Goal: Information Seeking & Learning: Check status

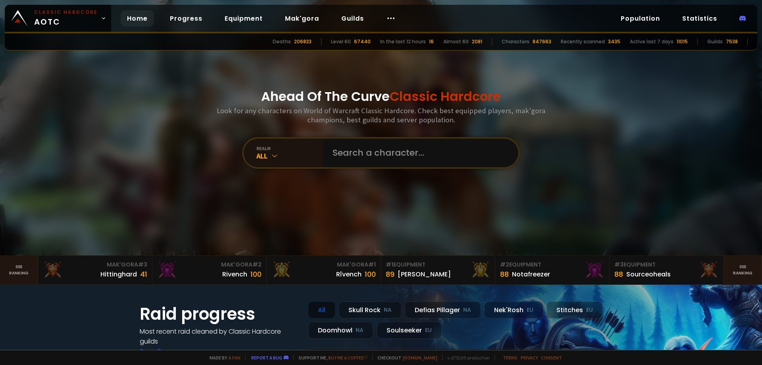
click at [351, 151] on input "text" at bounding box center [418, 153] width 181 height 29
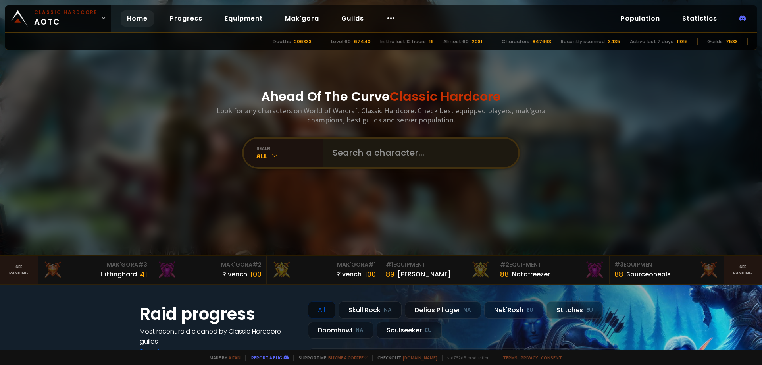
type input "Qweras"
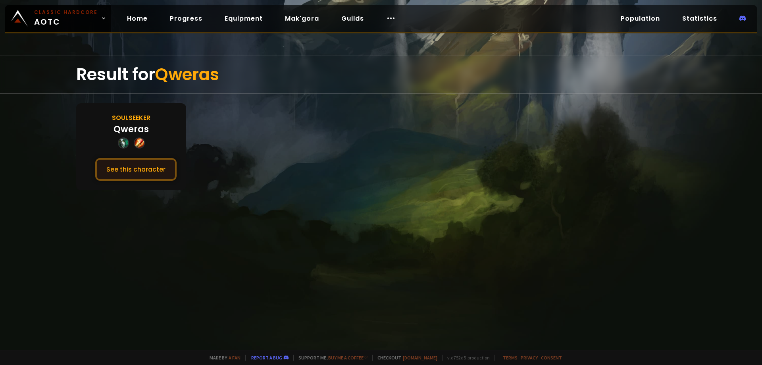
click at [148, 163] on button "See this character" at bounding box center [135, 169] width 81 height 23
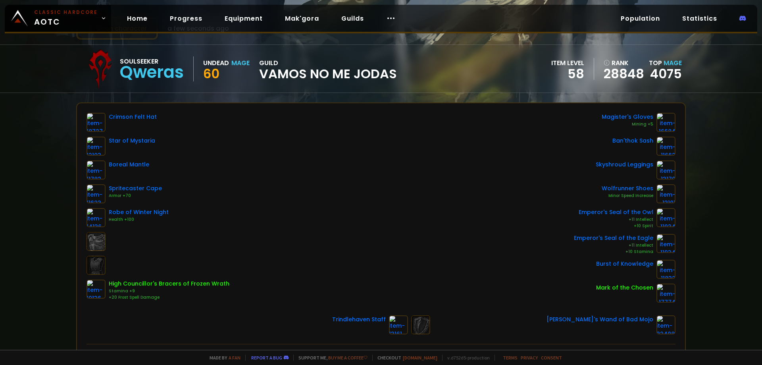
scroll to position [40, 0]
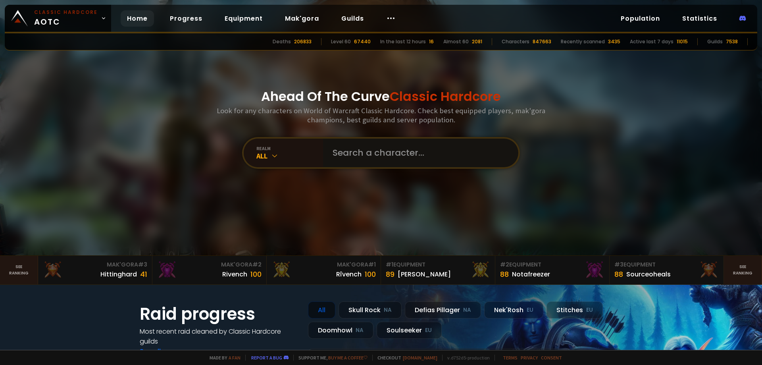
click at [371, 157] on input "text" at bounding box center [418, 153] width 181 height 29
paste input "Laruepoto"
type input "Laruepoto"
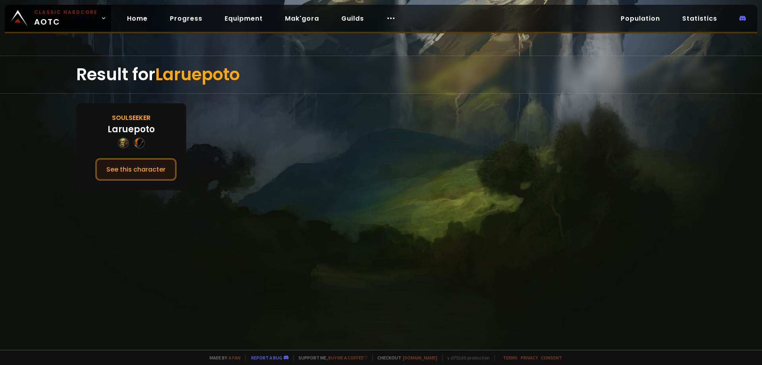
click at [140, 164] on button "See this character" at bounding box center [135, 169] width 81 height 23
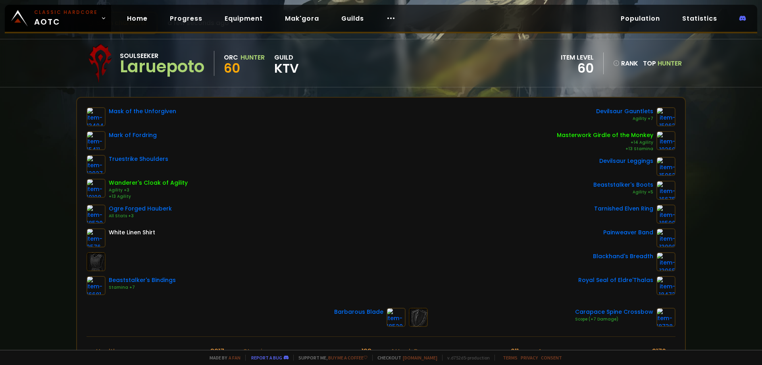
scroll to position [79, 0]
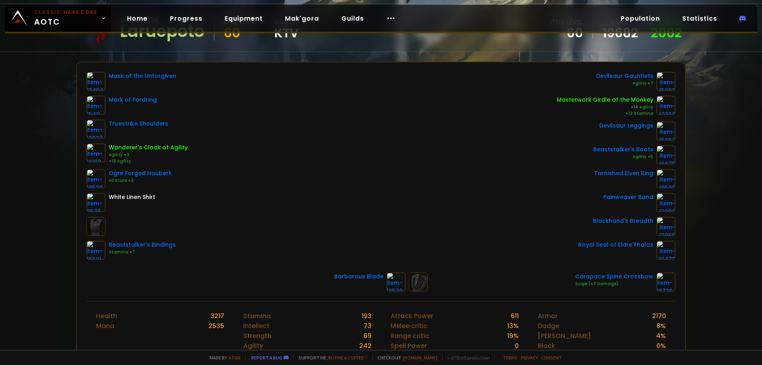
drag, startPoint x: 226, startPoint y: 172, endPoint x: 234, endPoint y: 170, distance: 7.9
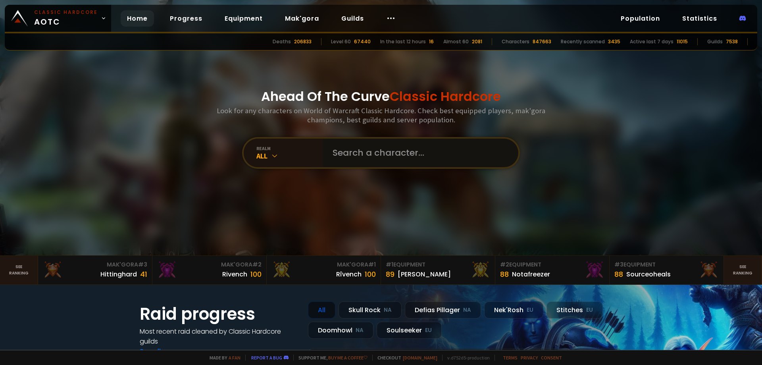
click at [376, 156] on input "text" at bounding box center [418, 153] width 181 height 29
paste input "Snowtime"
type input "Snowtime"
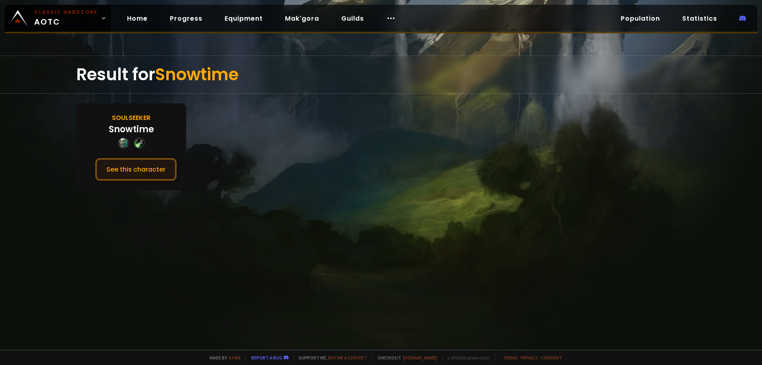
click at [152, 173] on button "See this character" at bounding box center [135, 169] width 81 height 23
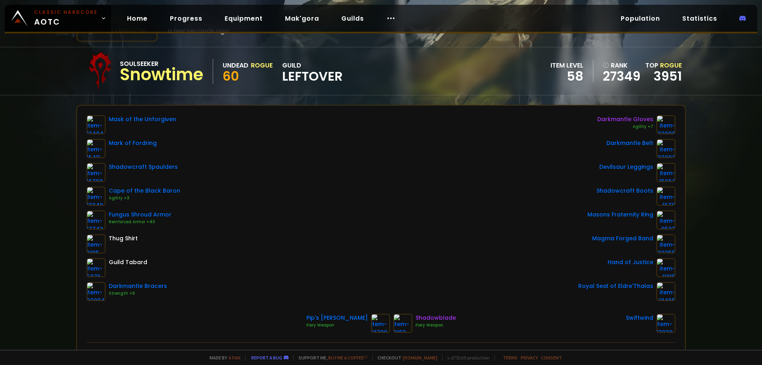
scroll to position [40, 0]
